Goal: Check status: Check status

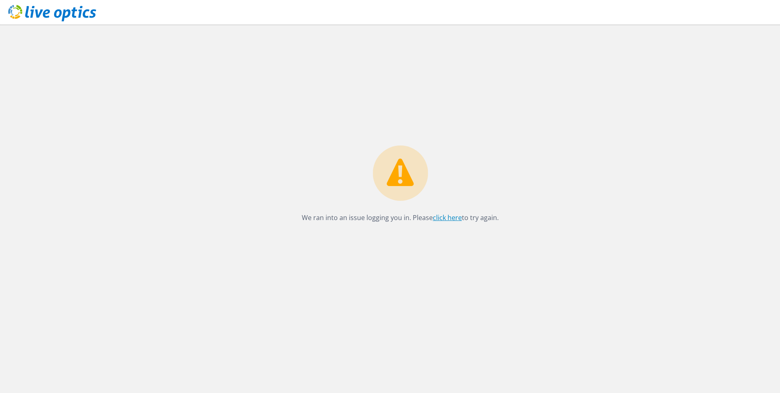
click at [439, 217] on link "click here" at bounding box center [447, 217] width 29 height 9
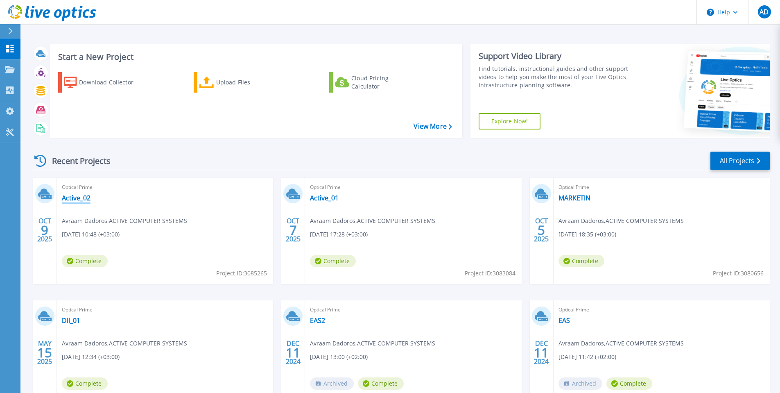
click at [79, 201] on link "Active_02" at bounding box center [76, 198] width 29 height 8
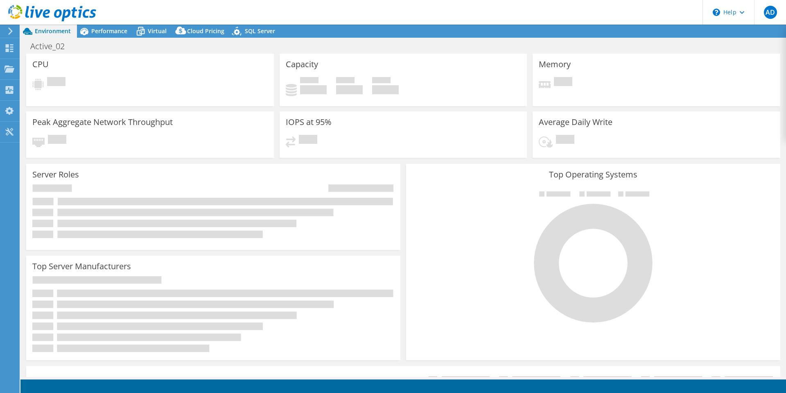
select select "USD"
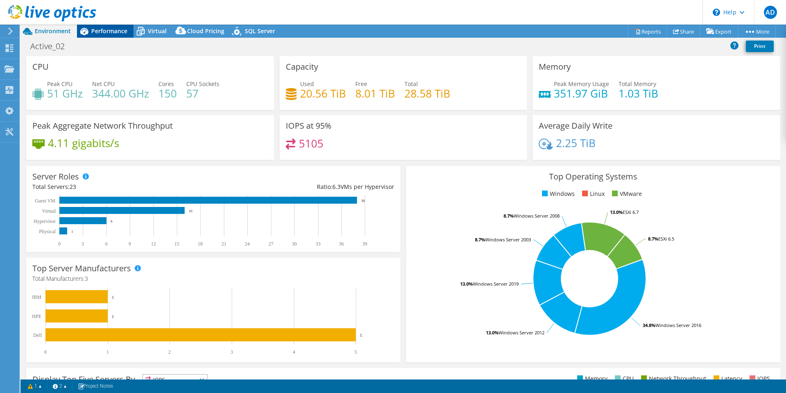
click at [103, 33] on span "Performance" at bounding box center [109, 31] width 36 height 8
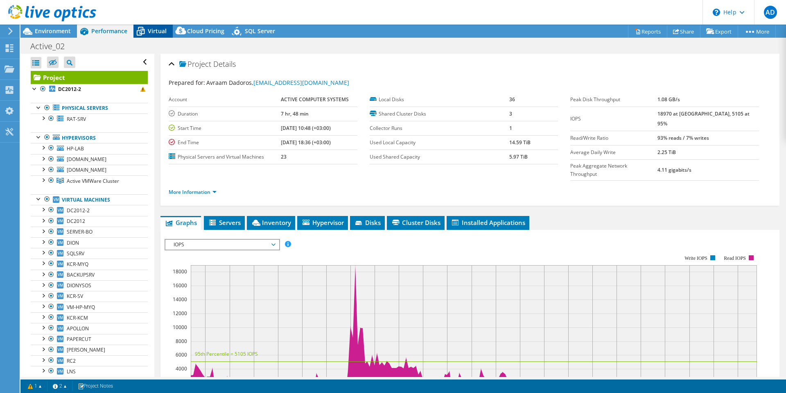
click at [149, 31] on span "Virtual" at bounding box center [157, 31] width 19 height 8
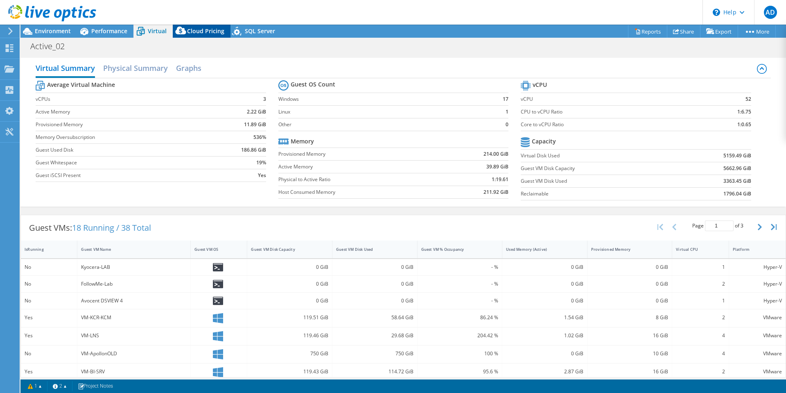
click at [193, 32] on span "Cloud Pricing" at bounding box center [205, 31] width 37 height 8
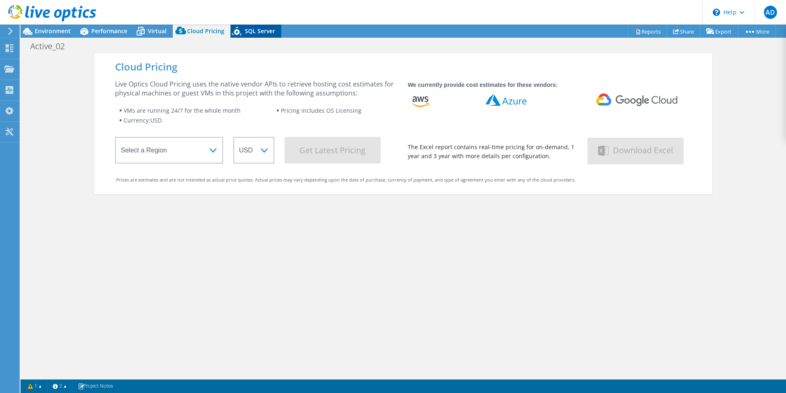
click at [251, 29] on span "SQL Server" at bounding box center [260, 31] width 30 height 8
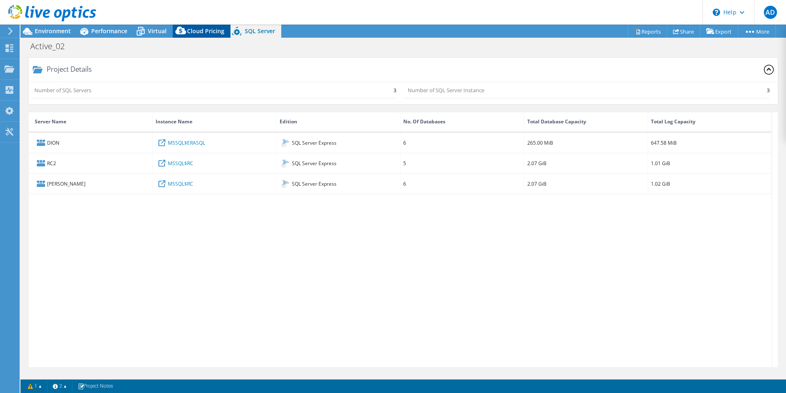
click at [192, 26] on div "Cloud Pricing" at bounding box center [202, 31] width 58 height 13
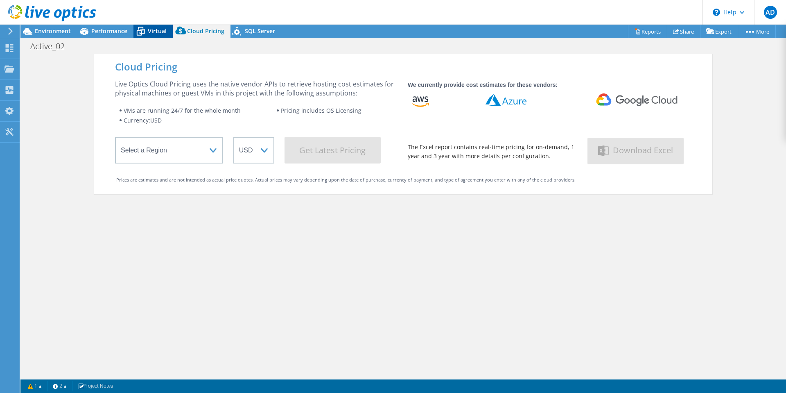
click at [157, 27] on span "Virtual" at bounding box center [157, 31] width 19 height 8
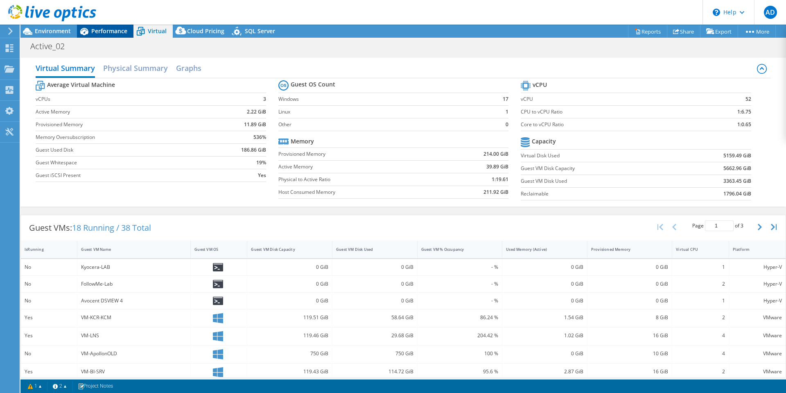
click at [113, 30] on span "Performance" at bounding box center [109, 31] width 36 height 8
